Goal: Task Accomplishment & Management: Manage account settings

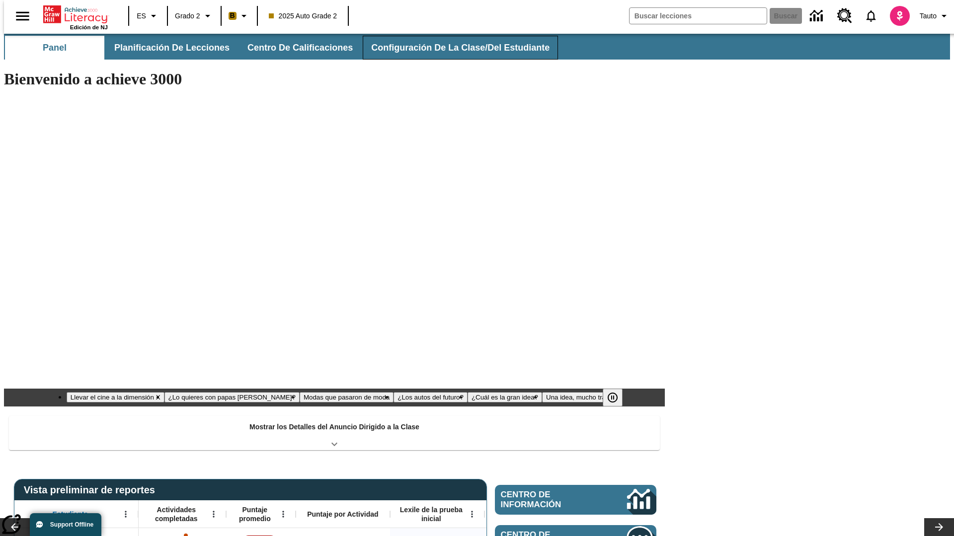
click at [449, 48] on button "Configuración de la clase/del estudiante" at bounding box center [460, 48] width 195 height 24
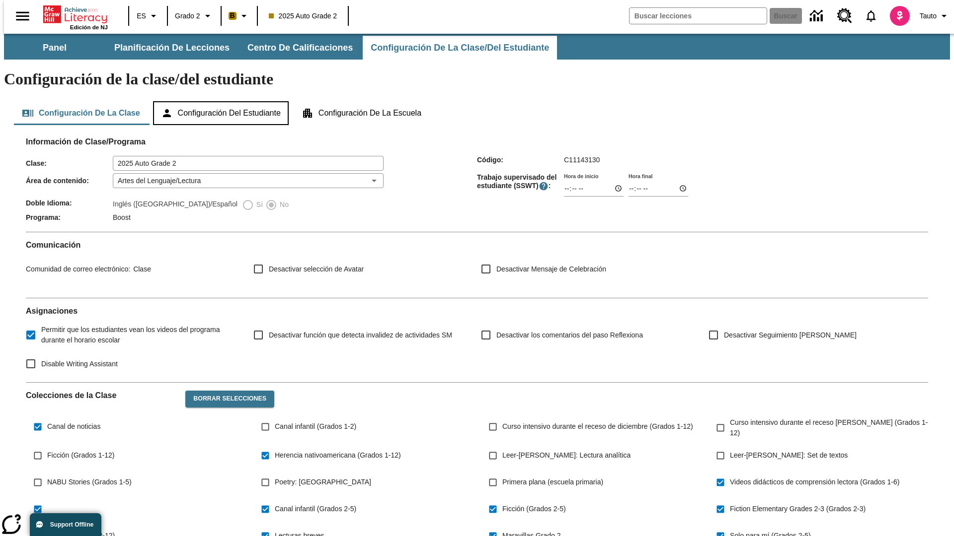
click at [222, 101] on button "Configuración del estudiante" at bounding box center [221, 113] width 136 height 24
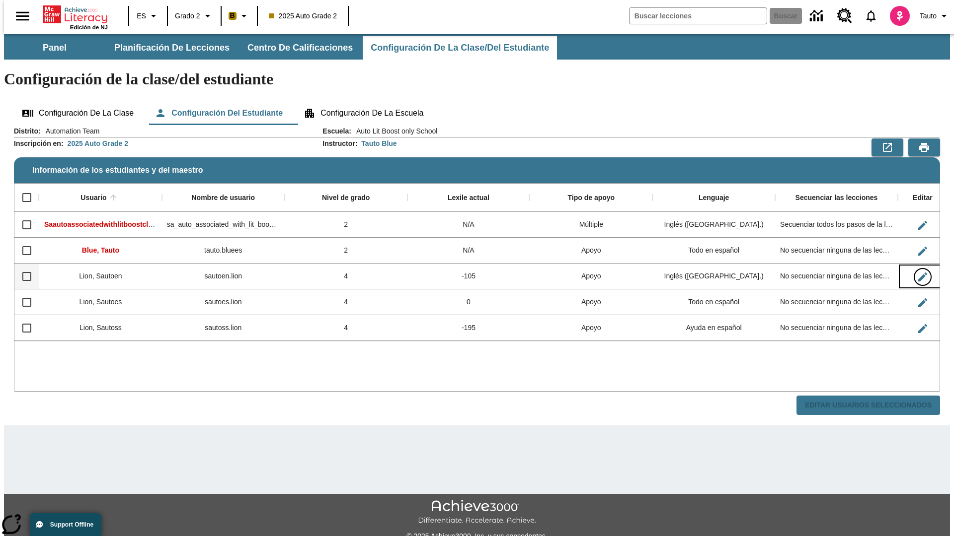
click at [918, 273] on icon "Editar Usuario" at bounding box center [922, 277] width 9 height 9
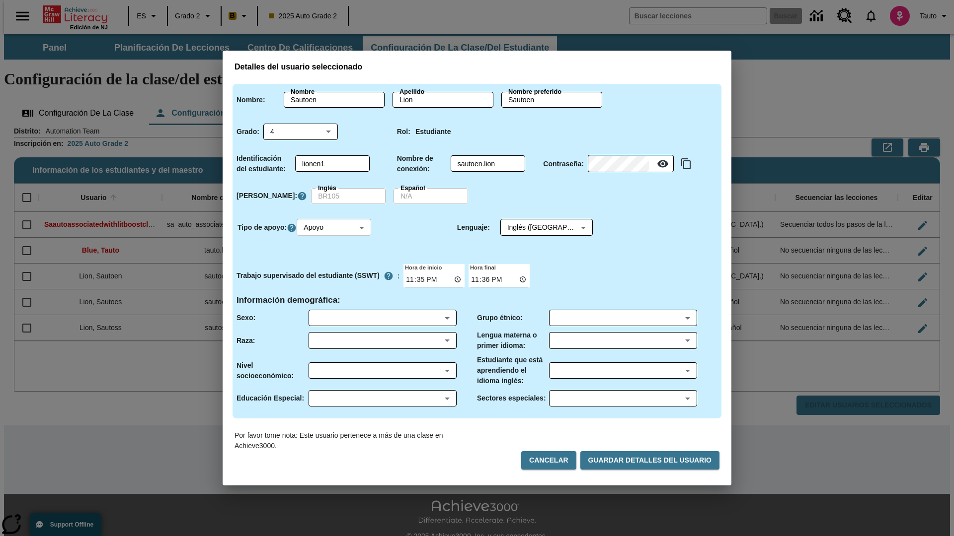
click at [335, 227] on body "Saltar al contenido principal Edición de NJ ES Grado 2 B 2025 Auto Grade 2 Busc…" at bounding box center [477, 296] width 946 height 524
click at [335, 264] on li "Apoyo" at bounding box center [335, 264] width 74 height 16
click at [537, 227] on body "Saltar al contenido principal Edición de NJ ES Grado 2 B 2025 Auto Grade 2 Busc…" at bounding box center [477, 296] width 946 height 524
click at [335, 227] on body "Saltar al contenido principal Edición de NJ ES Grado 2 B 2025 Auto Grade 2 Busc…" at bounding box center [477, 296] width 946 height 524
click at [335, 281] on li "Enriquecimiento" at bounding box center [335, 281] width 74 height 16
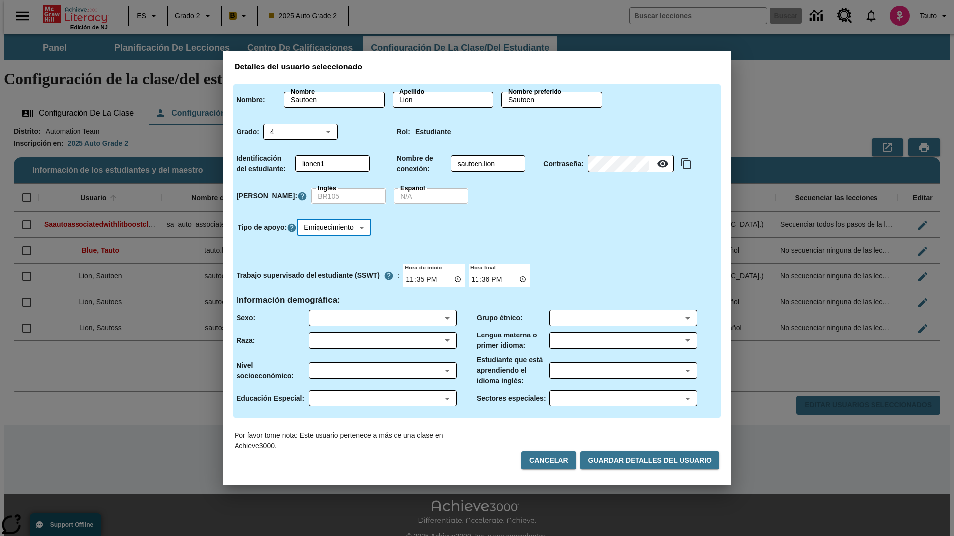
click at [337, 227] on body "Saltar al contenido principal Edición de NJ ES Grado 2 B 2025 Auto Grade 2 Busc…" at bounding box center [477, 296] width 946 height 524
click at [337, 248] on li "Estándar" at bounding box center [337, 248] width 78 height 16
click at [335, 227] on body "Saltar al contenido principal Edición de NJ ES Grado 2 B 2025 Auto Grade 2 Busc…" at bounding box center [477, 296] width 946 height 524
click at [335, 297] on li "Múltiple" at bounding box center [335, 297] width 74 height 16
type input "M"
